Goal: Task Accomplishment & Management: Manage account settings

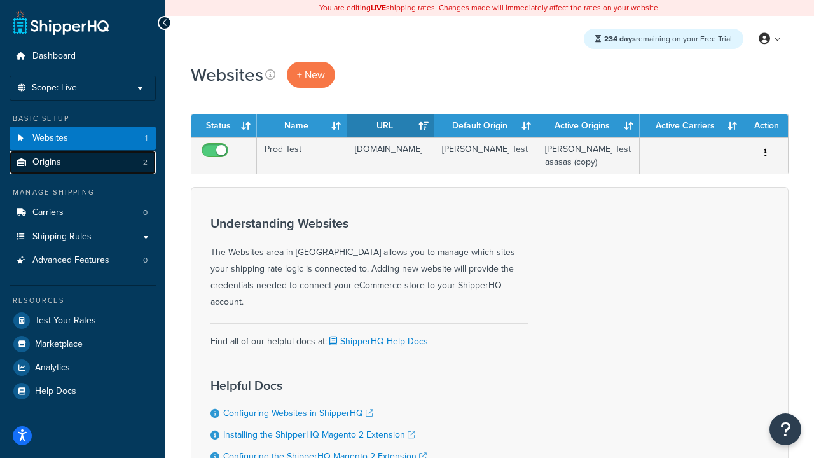
click at [72, 161] on link "Origins 2" at bounding box center [83, 163] width 146 height 24
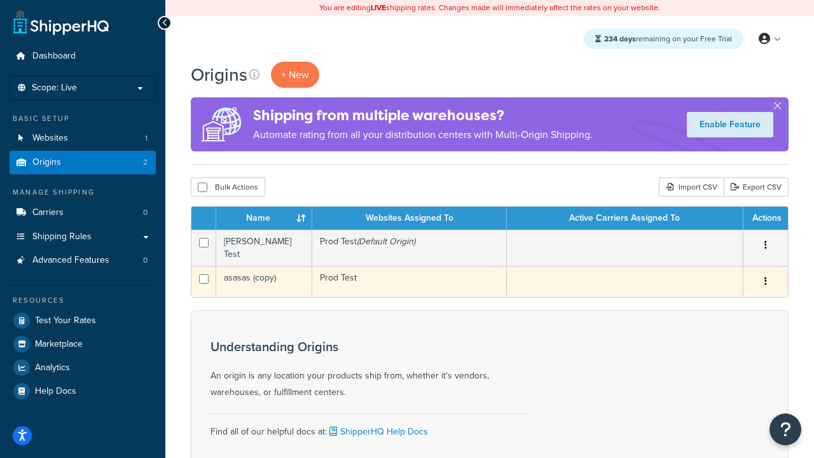
click at [772, 283] on button "button" at bounding box center [766, 282] width 18 height 20
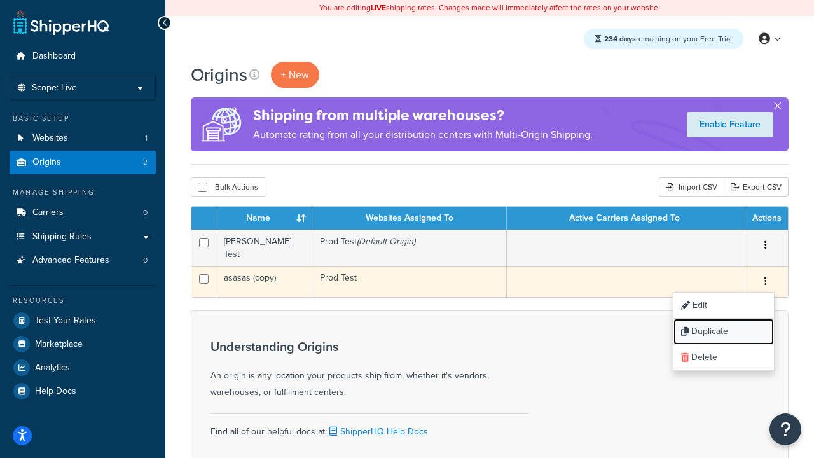
click at [731, 324] on link "Duplicate" at bounding box center [724, 332] width 100 height 26
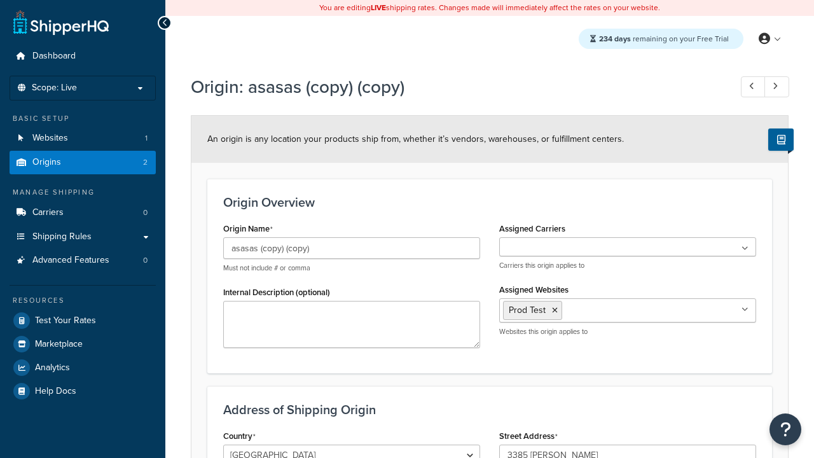
select select "5"
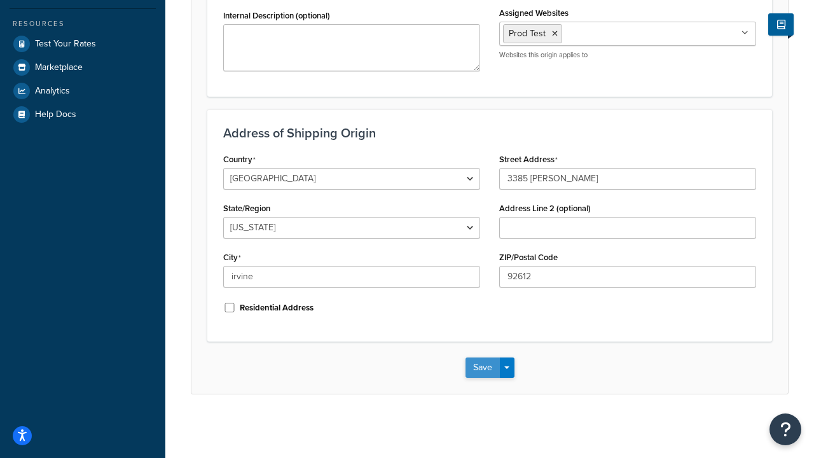
click at [473, 364] on button "Save" at bounding box center [483, 367] width 34 height 20
